Goal: Register for event/course

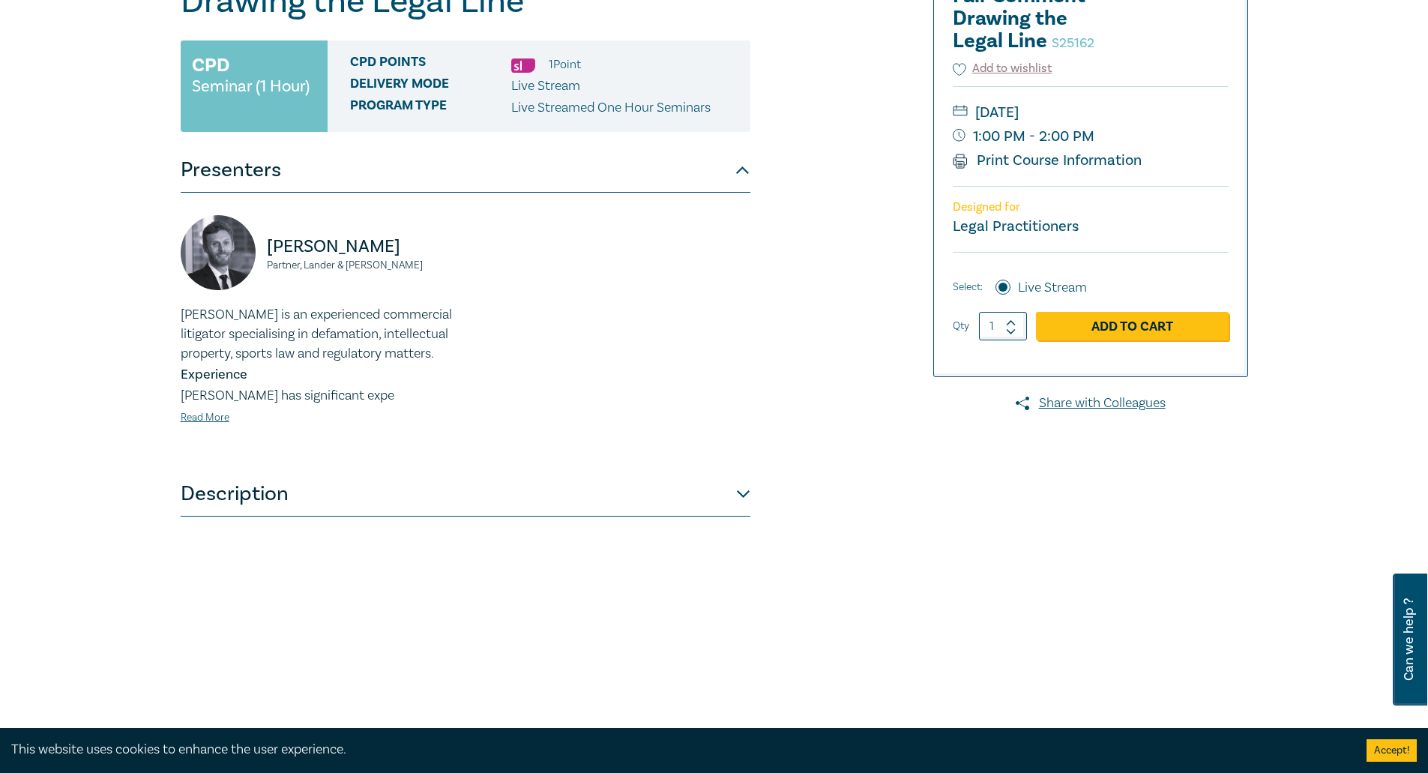
scroll to position [150, 0]
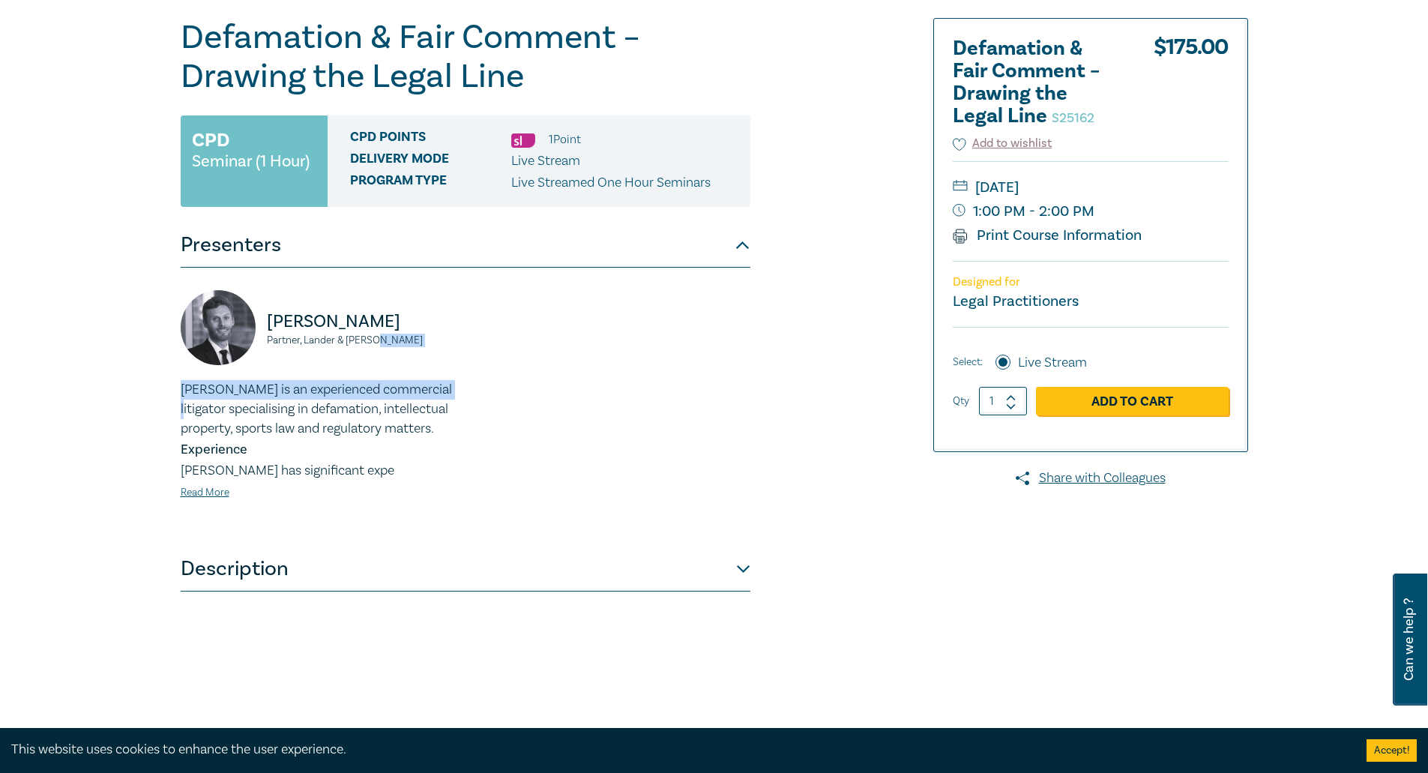
drag, startPoint x: 448, startPoint y: 371, endPoint x: 445, endPoint y: 389, distance: 18.2
click at [445, 389] on div "[PERSON_NAME] Partner, [PERSON_NAME] & [PERSON_NAME] is an experienced commerci…" at bounding box center [319, 395] width 276 height 211
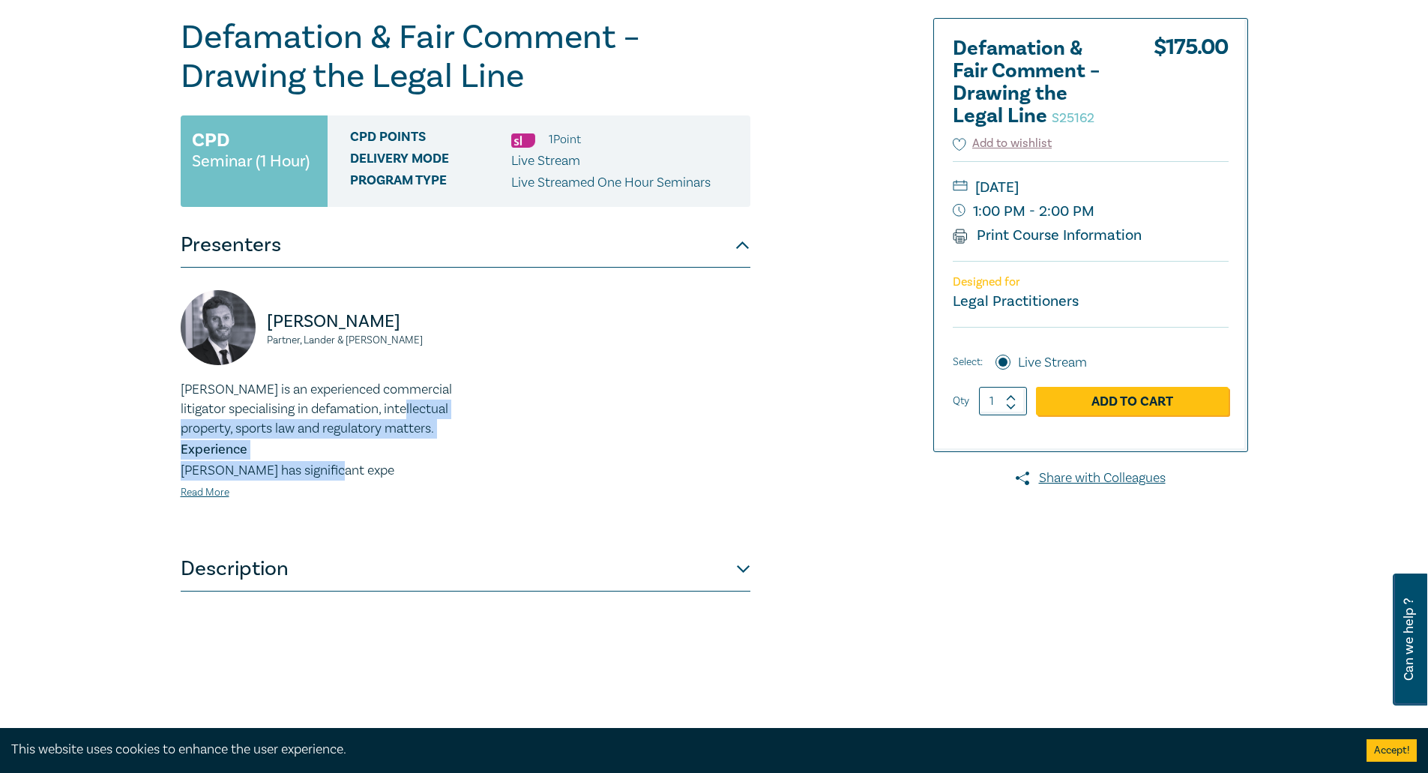
drag, startPoint x: 436, startPoint y: 416, endPoint x: 451, endPoint y: 464, distance: 50.3
click at [451, 464] on div "[PERSON_NAME] is an experienced commercial litigator specialising in defamation…" at bounding box center [319, 430] width 276 height 100
click at [451, 463] on p "[PERSON_NAME] has significant expe" at bounding box center [319, 470] width 276 height 19
click at [427, 437] on p "[PERSON_NAME] is an experienced commercial litigator specialising in defamation…" at bounding box center [319, 409] width 276 height 58
click at [444, 426] on p "[PERSON_NAME] is an experienced commercial litigator specialising in defamation…" at bounding box center [319, 409] width 276 height 58
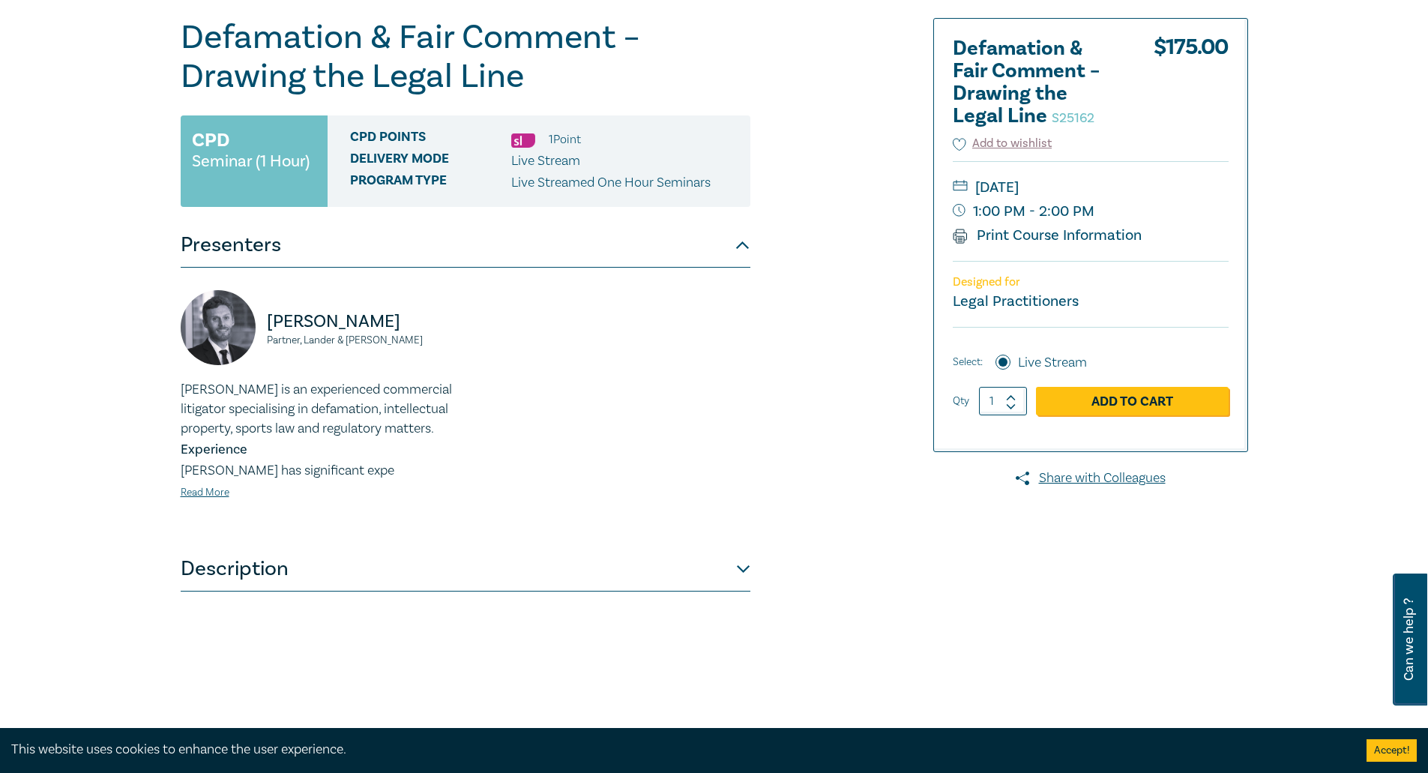
click at [439, 409] on p "[PERSON_NAME] is an experienced commercial litigator specialising in defamation…" at bounding box center [319, 409] width 276 height 58
click at [437, 405] on p "[PERSON_NAME] is an experienced commercial litigator specialising in defamation…" at bounding box center [319, 409] width 276 height 58
click at [211, 499] on div "[PERSON_NAME] is an experienced commercial litigator specialising in defamation…" at bounding box center [319, 440] width 276 height 121
click at [213, 491] on link "Read More" at bounding box center [205, 492] width 49 height 13
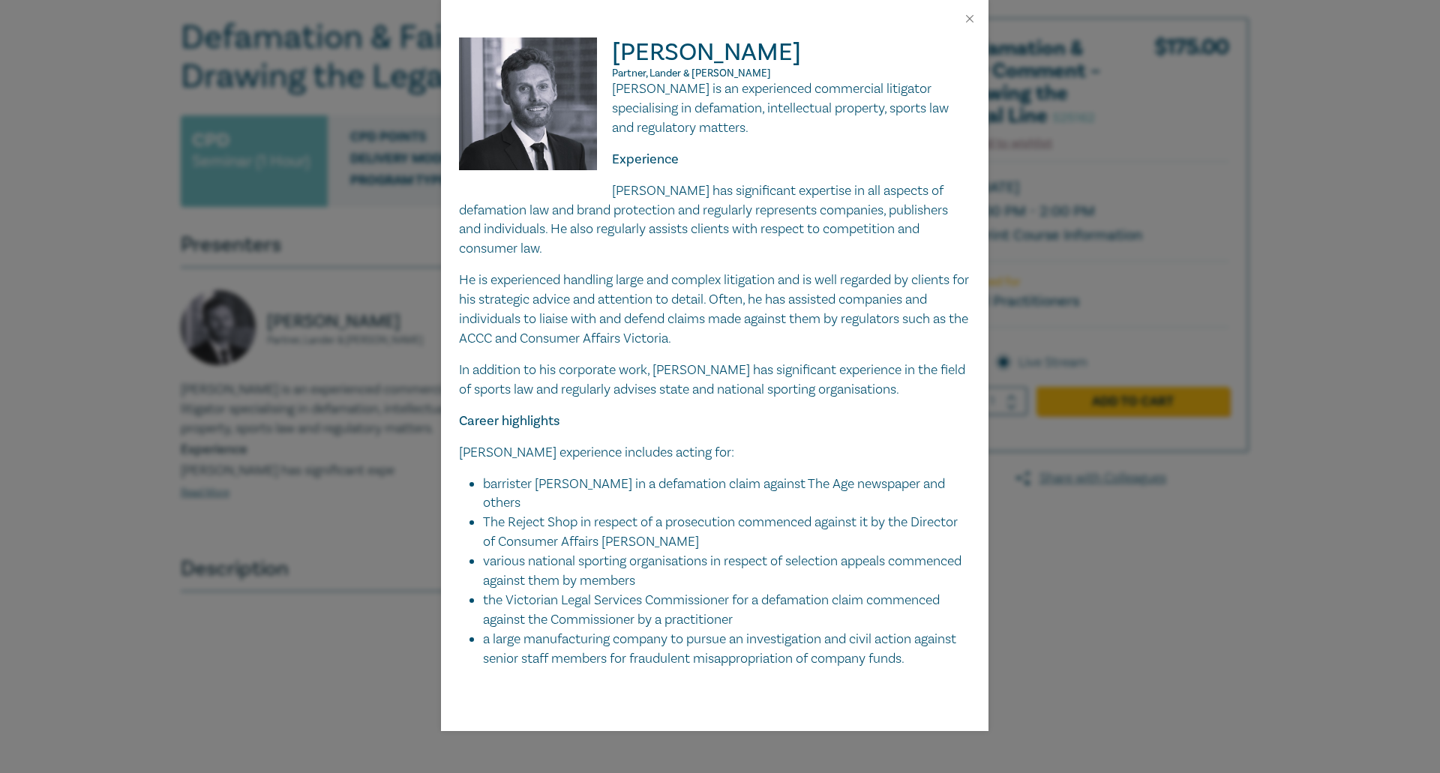
click at [849, 228] on p "[PERSON_NAME] has significant expertise in all aspects of defamation law and br…" at bounding box center [714, 220] width 511 height 78
click at [849, 229] on p "[PERSON_NAME] has significant expertise in all aspects of defamation law and br…" at bounding box center [714, 220] width 511 height 78
click at [466, 201] on p "[PERSON_NAME] has significant expertise in all aspects of defamation law and br…" at bounding box center [714, 220] width 511 height 78
click at [460, 200] on p "[PERSON_NAME] has significant expertise in all aspects of defamation law and br…" at bounding box center [714, 220] width 511 height 78
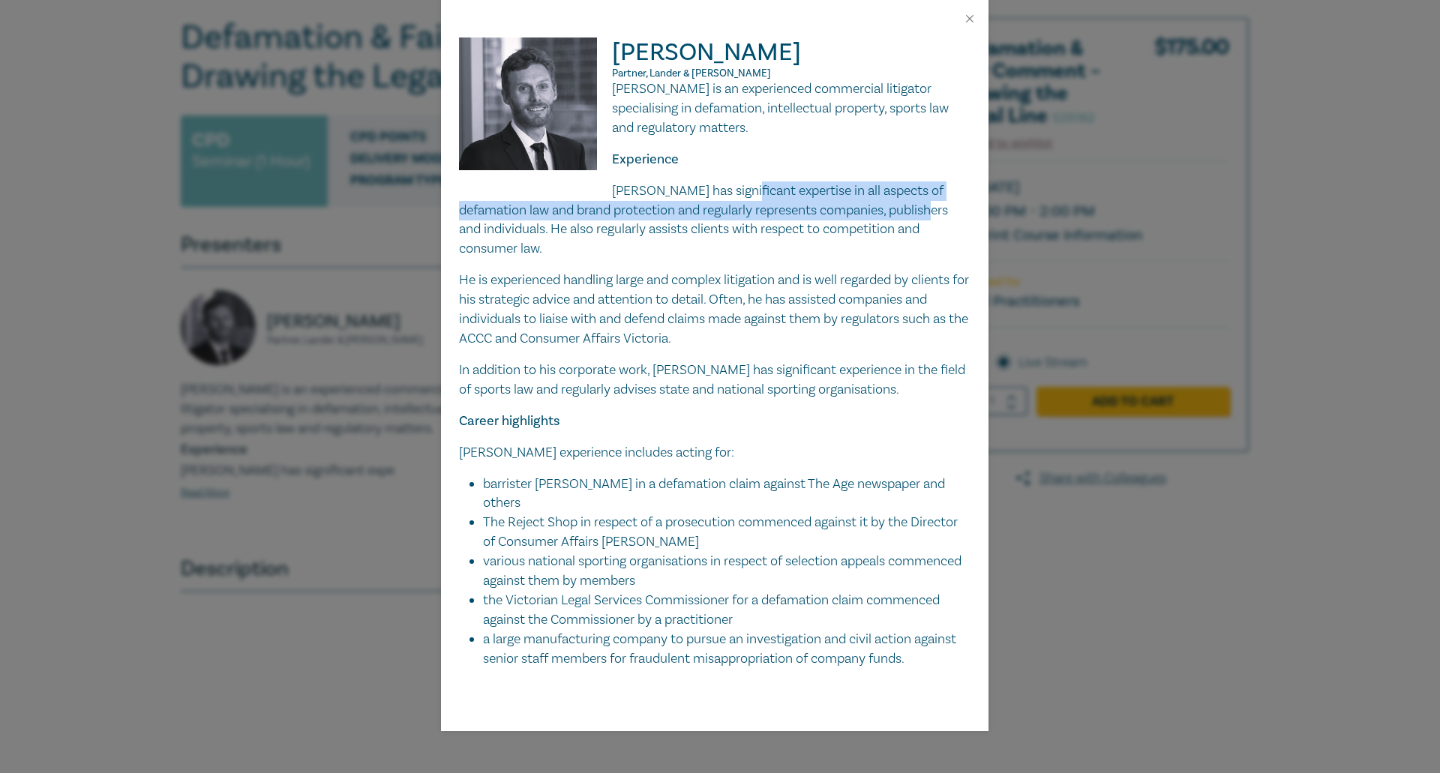
drag, startPoint x: 601, startPoint y: 196, endPoint x: 817, endPoint y: 227, distance: 217.4
click at [792, 225] on p "[PERSON_NAME] has significant expertise in all aspects of defamation law and br…" at bounding box center [714, 220] width 511 height 78
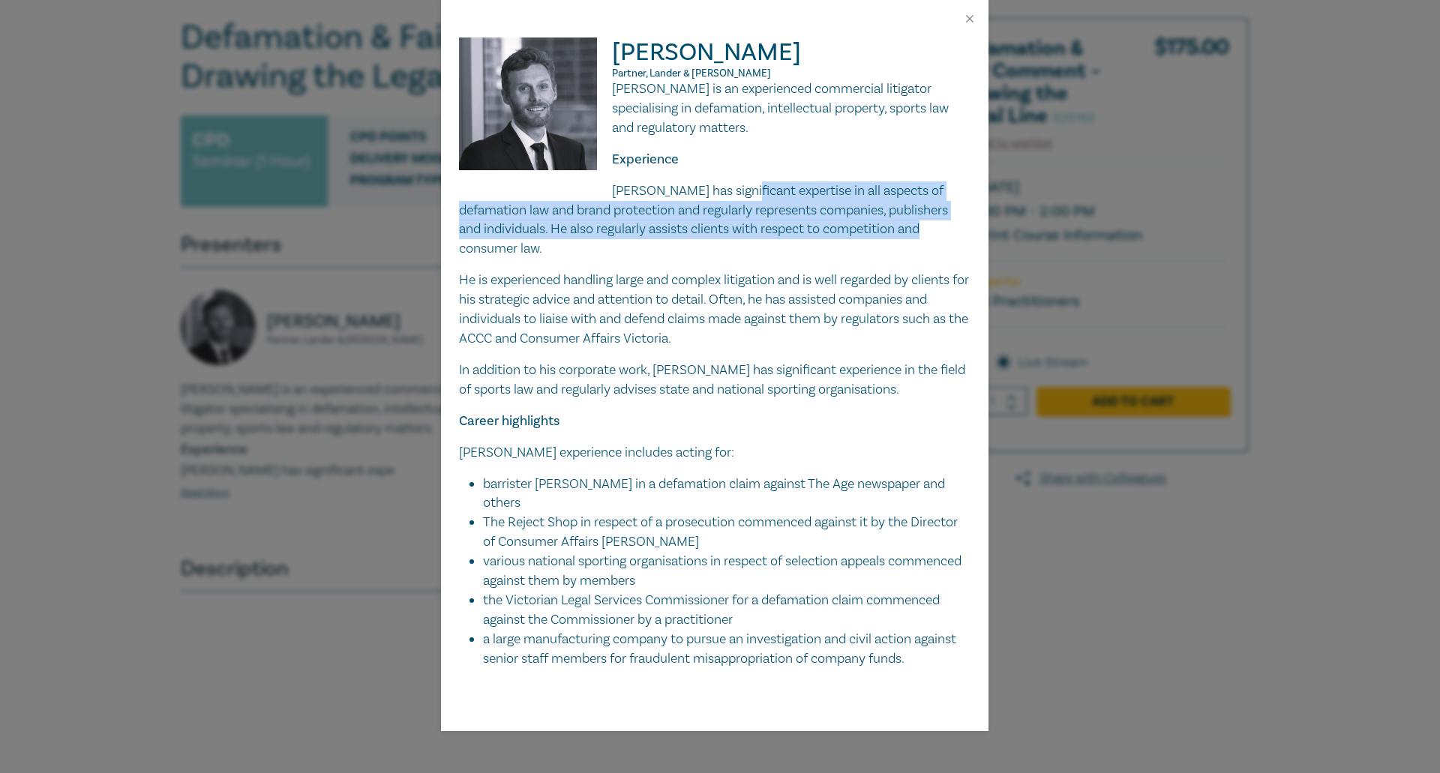
click at [817, 227] on p "[PERSON_NAME] has significant expertise in all aspects of defamation law and br…" at bounding box center [714, 220] width 511 height 78
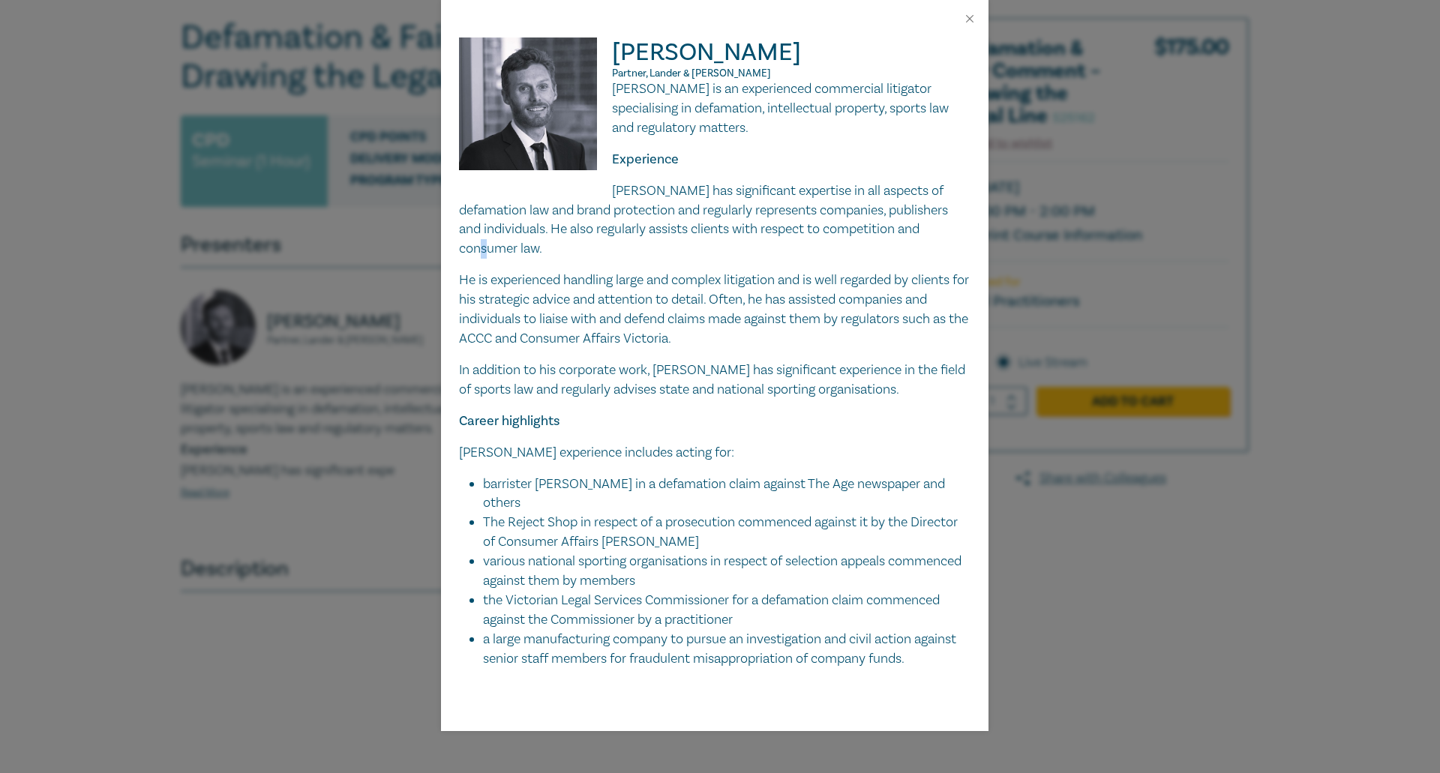
click at [817, 227] on p "[PERSON_NAME] has significant expertise in all aspects of defamation law and br…" at bounding box center [714, 220] width 511 height 78
click at [817, 232] on p "[PERSON_NAME] has significant expertise in all aspects of defamation law and br…" at bounding box center [714, 220] width 511 height 78
drag, startPoint x: 460, startPoint y: 259, endPoint x: 565, endPoint y: 290, distance: 108.9
click at [529, 283] on p "He is experienced handling large and complex litigation and is well regarded by…" at bounding box center [714, 310] width 511 height 78
drag, startPoint x: 794, startPoint y: 353, endPoint x: 909, endPoint y: 341, distance: 115.3
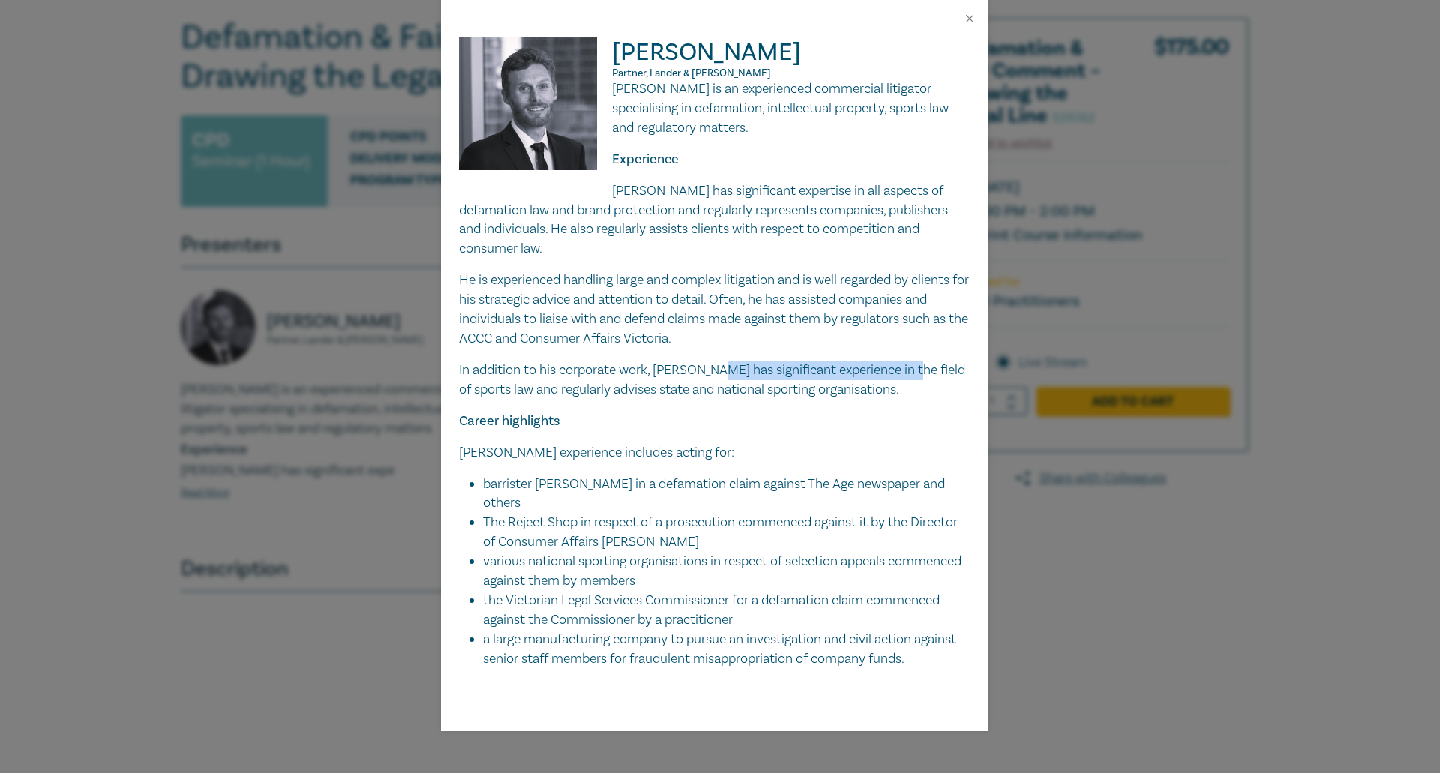
click at [909, 341] on div "[PERSON_NAME] is an experienced commercial litigator specialising in defamation…" at bounding box center [714, 373] width 511 height 589
click at [484, 309] on p "He is experienced handling large and complex litigation and is well regarded by…" at bounding box center [714, 310] width 511 height 78
click at [225, 352] on div "[PERSON_NAME] Partner, [PERSON_NAME] & [PERSON_NAME] is an experienced commerci…" at bounding box center [720, 386] width 1440 height 773
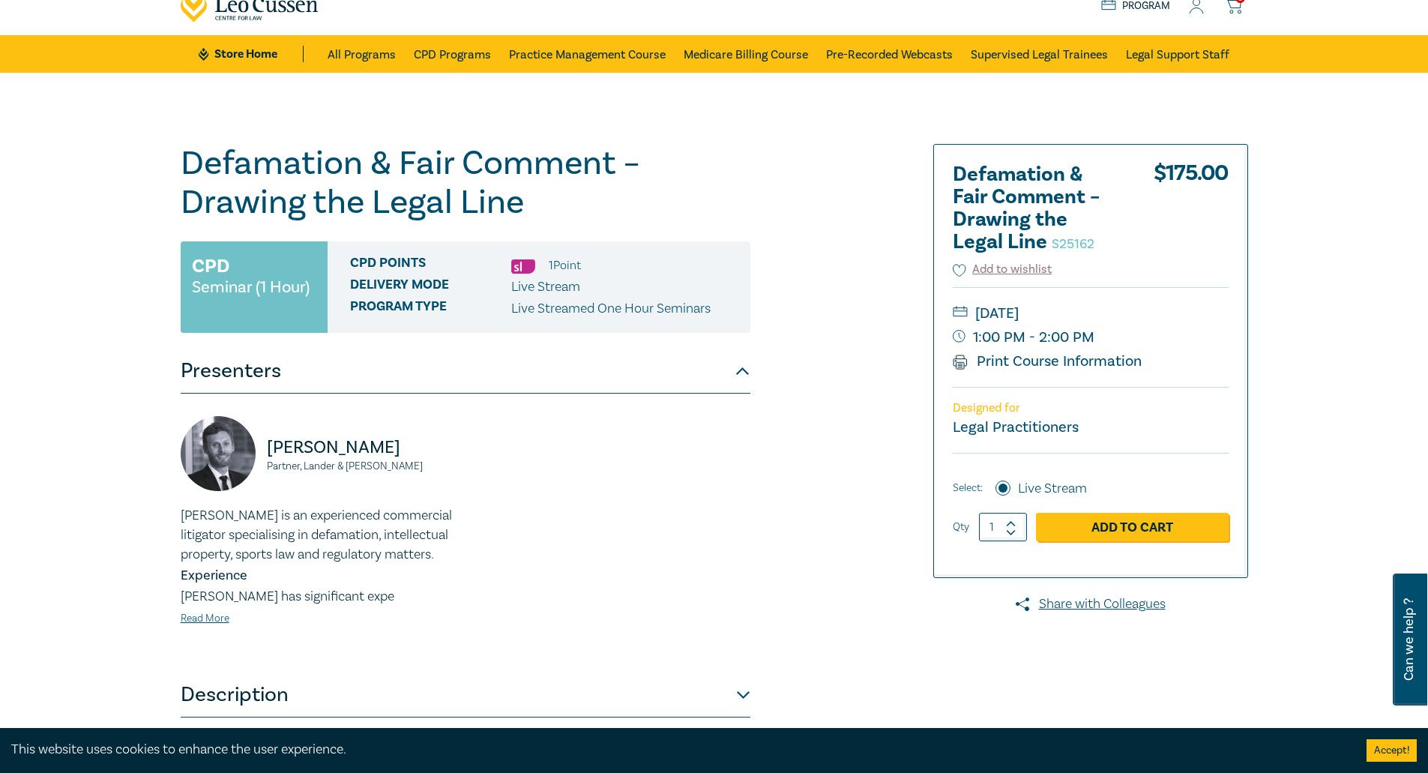
scroll to position [0, 0]
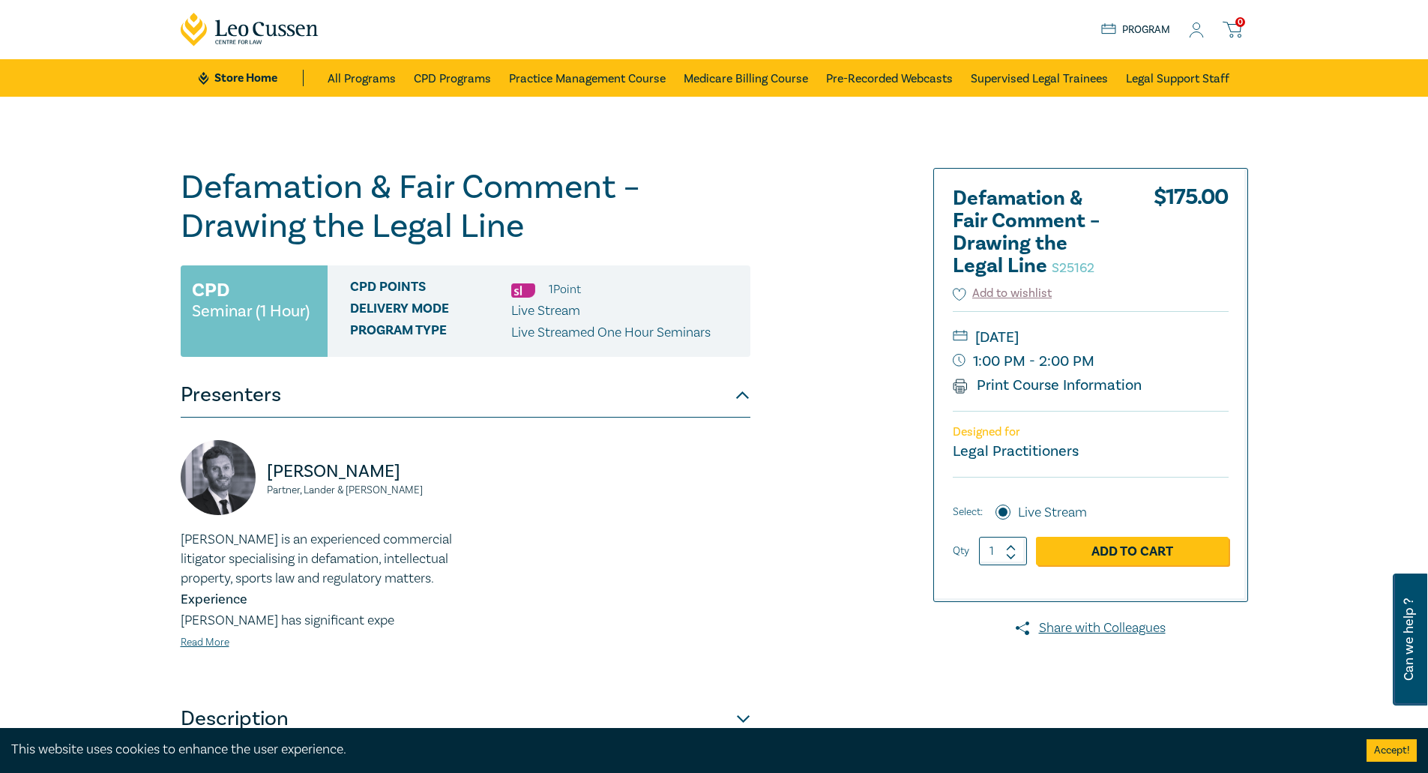
drag, startPoint x: 656, startPoint y: 151, endPoint x: 641, endPoint y: 226, distance: 76.5
click at [647, 189] on div "Defamation & Fair Comment – Drawing the Legal Line S25162 CPD Seminar (1 Hour) …" at bounding box center [714, 543] width 1428 height 892
click at [641, 235] on h1 "Defamation & Fair Comment – Drawing the Legal Line S25162" at bounding box center [466, 207] width 570 height 78
drag, startPoint x: 557, startPoint y: 229, endPoint x: 274, endPoint y: 163, distance: 290.8
click at [417, 199] on h1 "Defamation & Fair Comment – Drawing the Legal Line S25162" at bounding box center [466, 207] width 570 height 78
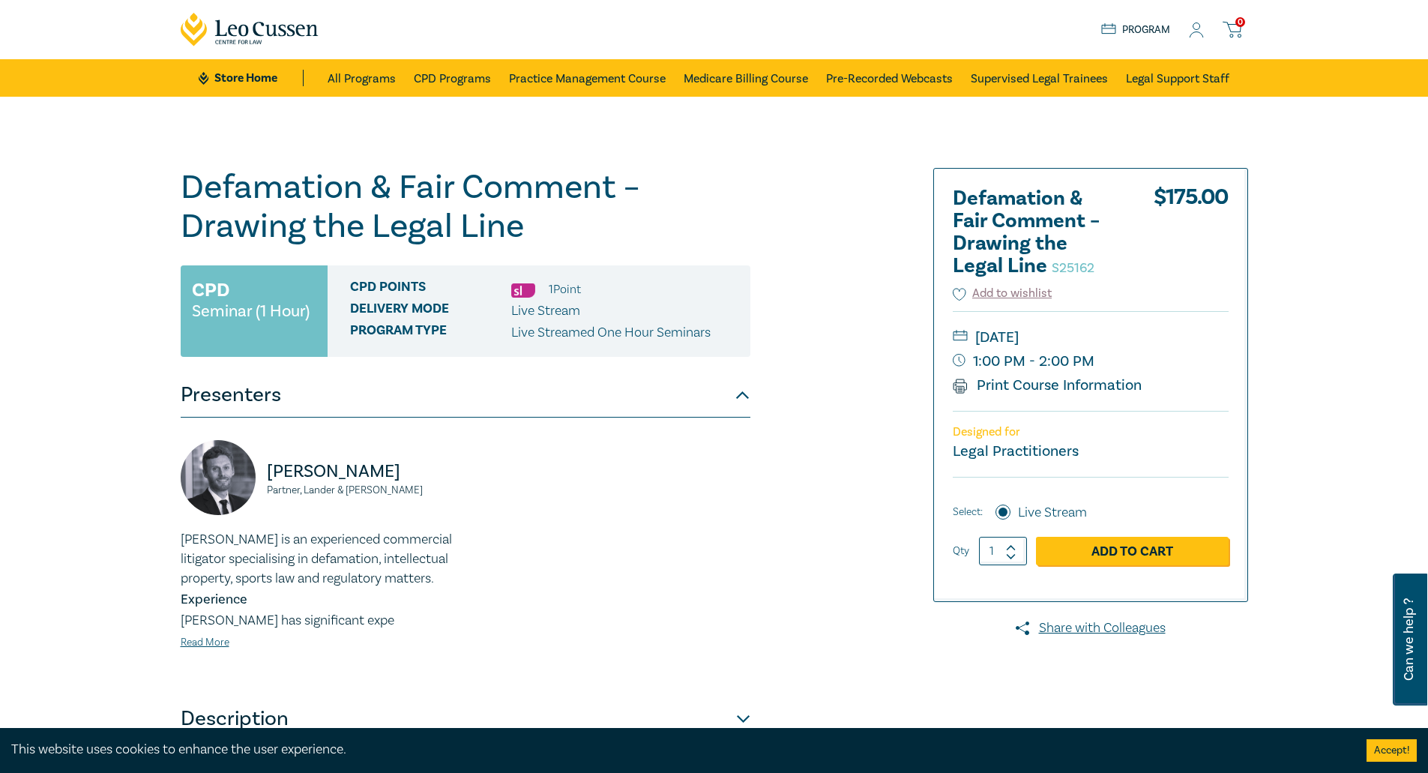
click at [103, 130] on div "Defamation & Fair Comment – Drawing the Legal Line S25162 CPD Seminar (1 Hour) …" at bounding box center [714, 543] width 1428 height 892
